Goal: Information Seeking & Learning: Learn about a topic

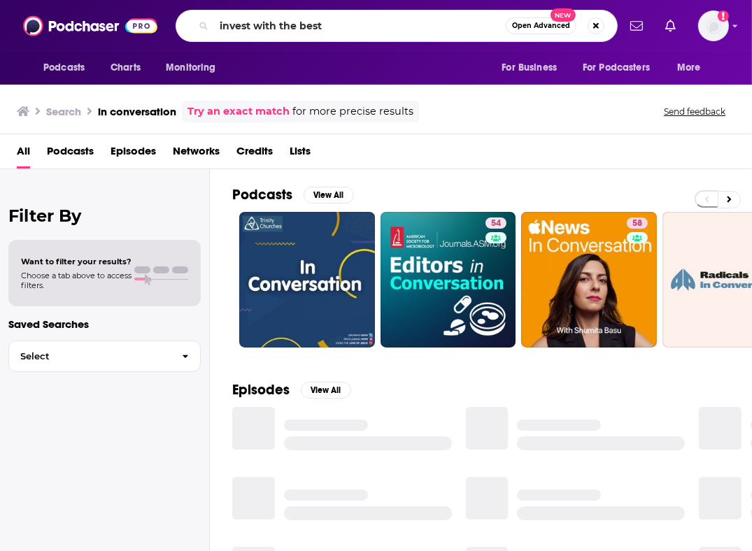
type input "invest with the best"
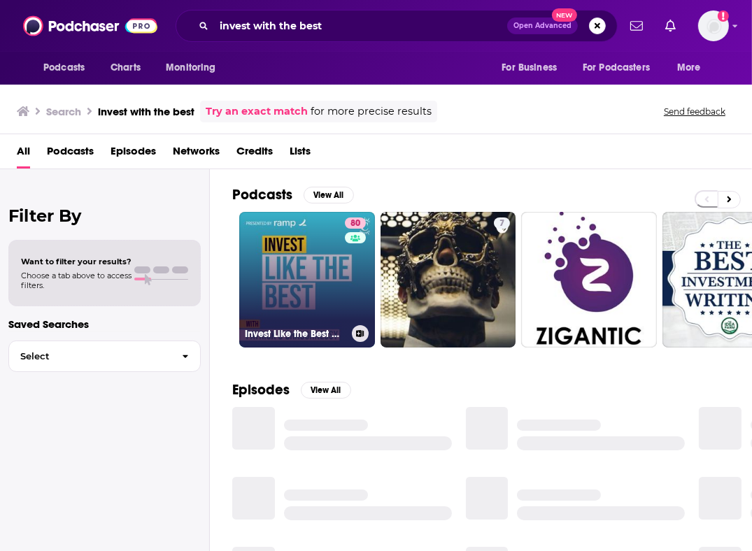
click at [306, 281] on link "80 Invest Like the Best with [PERSON_NAME]" at bounding box center [307, 280] width 136 height 136
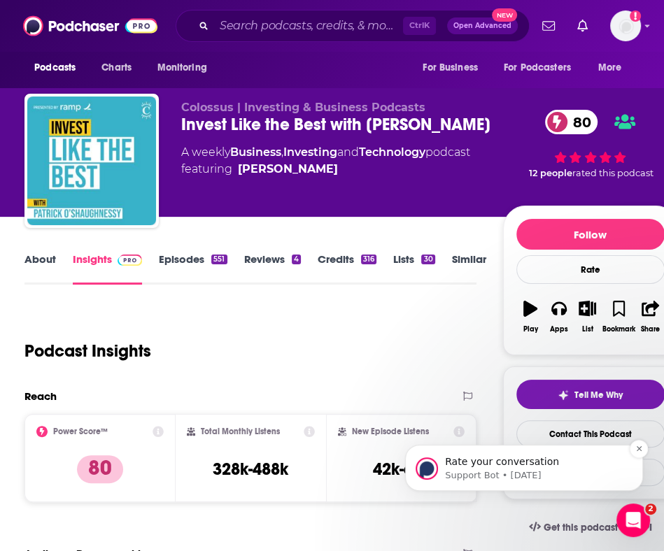
drag, startPoint x: 450, startPoint y: 360, endPoint x: 599, endPoint y: 460, distance: 179.5
click at [450, 360] on div "Rate your conversation Support Bot • [DATE]" at bounding box center [524, 403] width 258 height 175
click at [642, 453] on icon "Dismiss notification" at bounding box center [639, 449] width 8 height 8
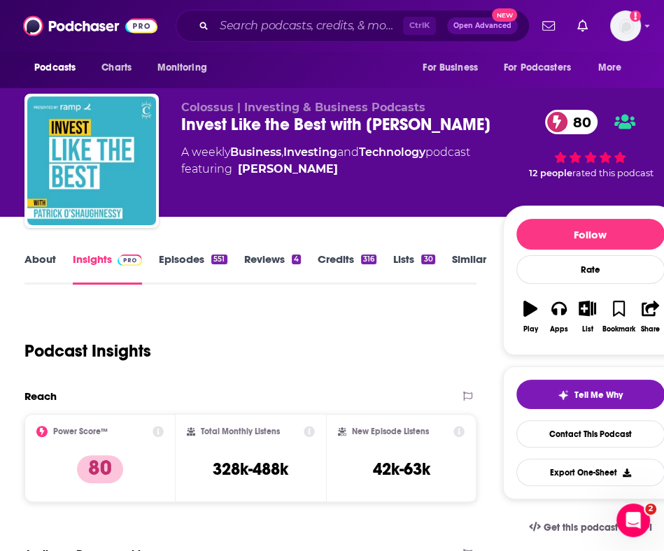
click at [438, 355] on div "Podcast Insights" at bounding box center [244, 342] width 441 height 71
click at [314, 321] on div "Podcast Insights" at bounding box center [244, 342] width 441 height 71
click at [332, 337] on div "Podcast Insights" at bounding box center [244, 342] width 441 height 71
drag, startPoint x: 475, startPoint y: 349, endPoint x: 384, endPoint y: 210, distance: 166.3
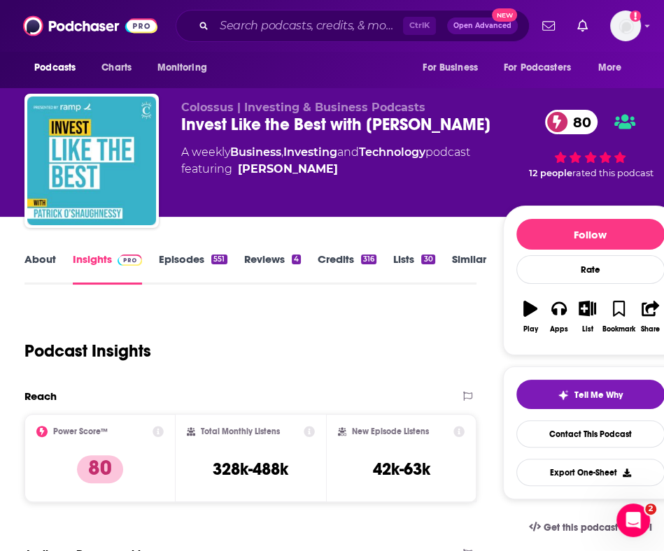
click at [475, 349] on div "Podcast Insights" at bounding box center [250, 348] width 452 height 83
click at [232, 20] on input "Search podcasts, credits, & more..." at bounding box center [308, 26] width 189 height 22
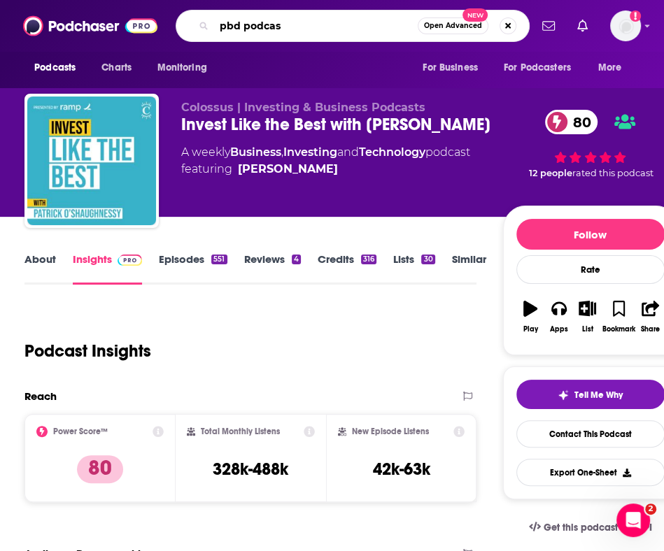
type input "pbd podcast"
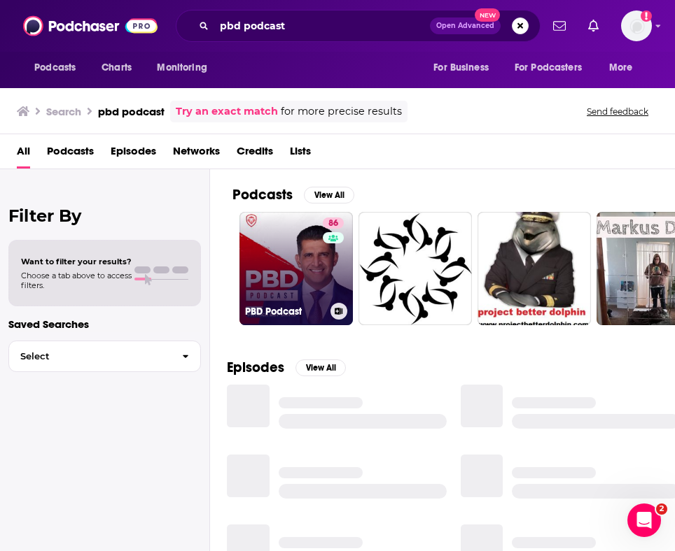
click at [299, 263] on link "86 PBD Podcast" at bounding box center [295, 268] width 113 height 113
